Goal: Transaction & Acquisition: Purchase product/service

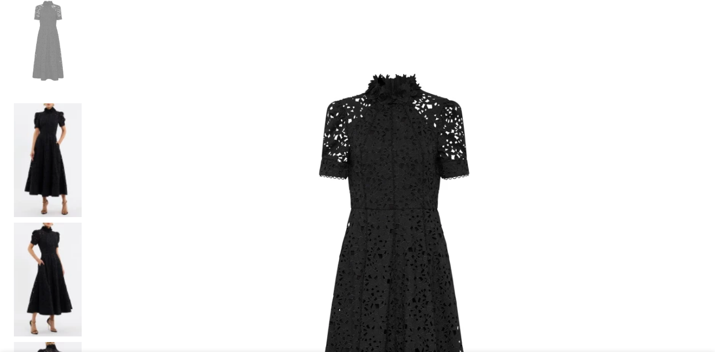
select select "4-[GEOGRAPHIC_DATA]"
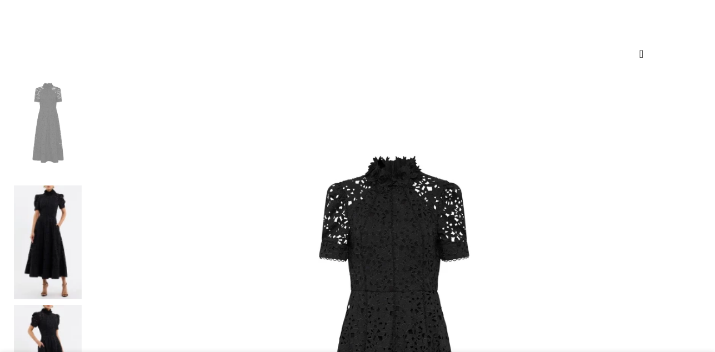
scroll to position [140, 0]
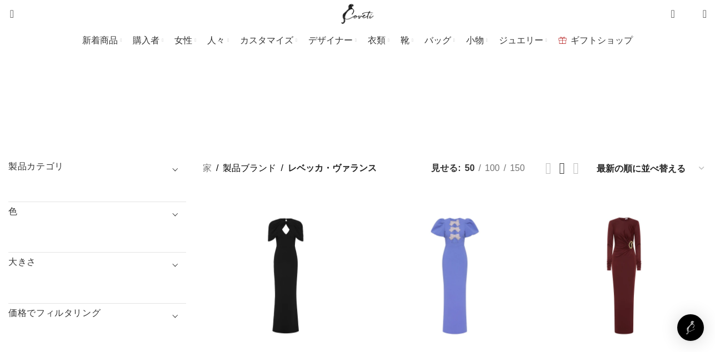
click at [146, 206] on h3 "色" at bounding box center [97, 215] width 178 height 19
click at [71, 190] on span "サイドバーを表示" at bounding box center [357, 176] width 715 height 352
click at [27, 189] on span "サイドバーを表示" at bounding box center [35, 170] width 71 height 341
click at [29, 186] on span "サイドバーを表示" at bounding box center [35, 170] width 71 height 341
click at [31, 188] on span "サイドバーを表示" at bounding box center [35, 170] width 71 height 341
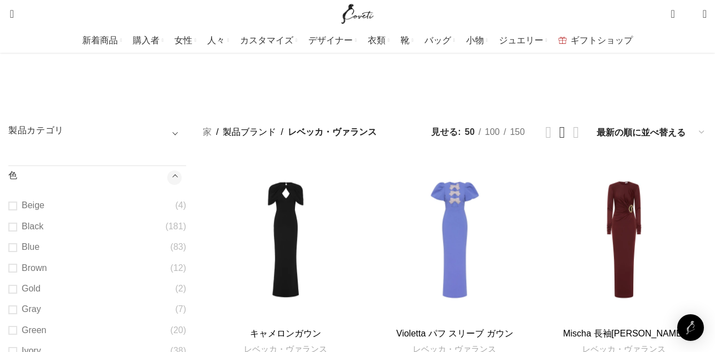
scroll to position [56, 0]
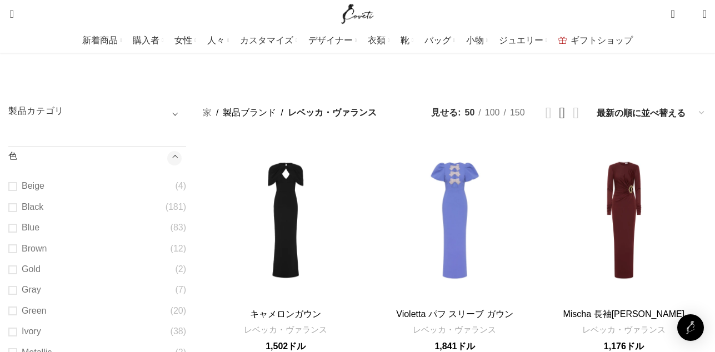
click at [48, 132] on span "サイドバーを表示" at bounding box center [35, 114] width 71 height 341
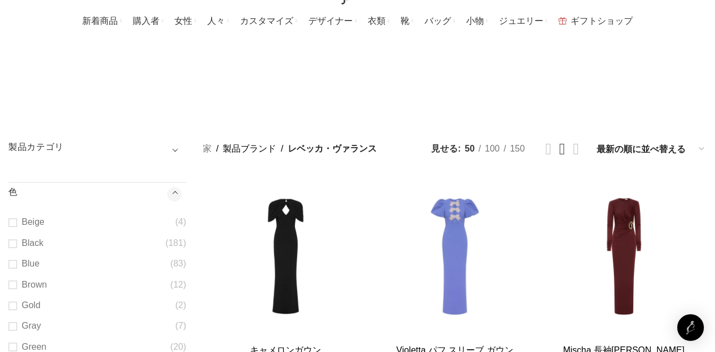
scroll to position [0, 0]
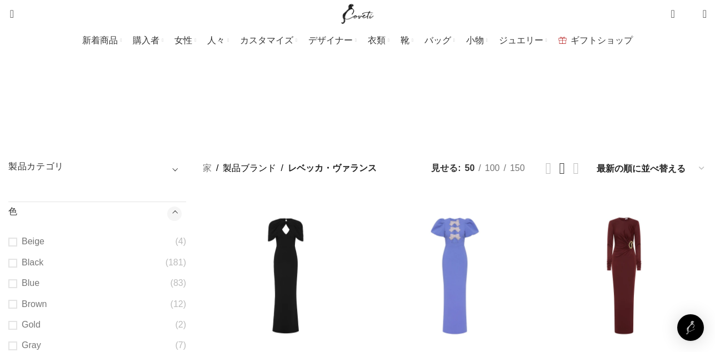
click at [33, 188] on span "サイドバーを表示" at bounding box center [35, 170] width 71 height 341
click at [31, 187] on span "サイドバーを表示" at bounding box center [35, 170] width 71 height 341
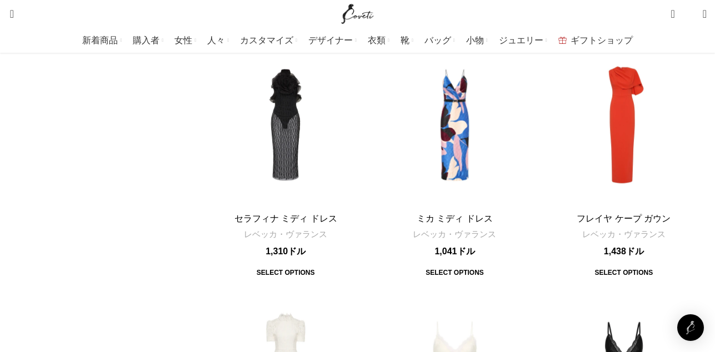
scroll to position [3501, 0]
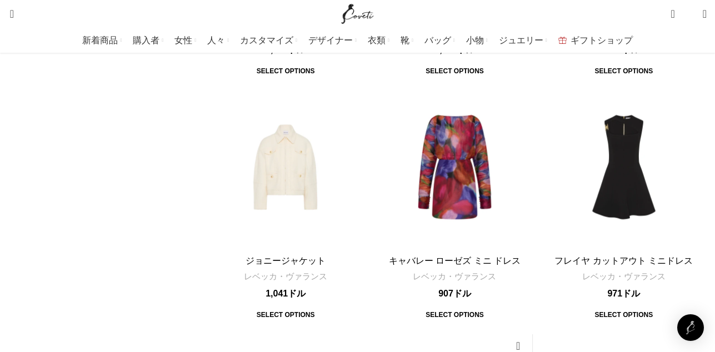
scroll to position [3501, 0]
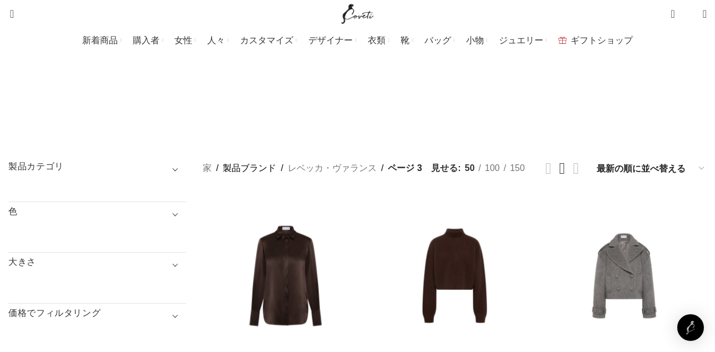
click at [44, 206] on h3 "色" at bounding box center [97, 215] width 178 height 19
click at [186, 206] on h3 "色" at bounding box center [97, 215] width 178 height 19
